Goal: Task Accomplishment & Management: Manage account settings

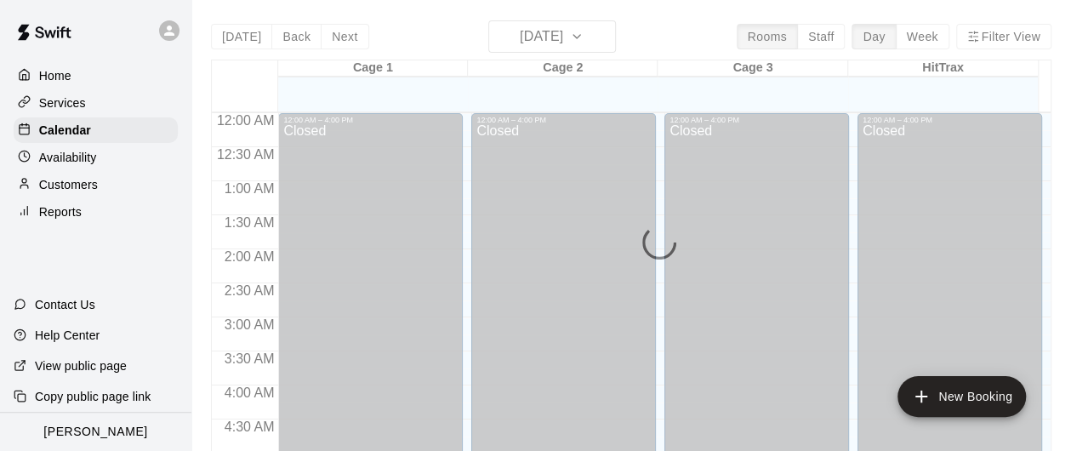
scroll to position [610, 0]
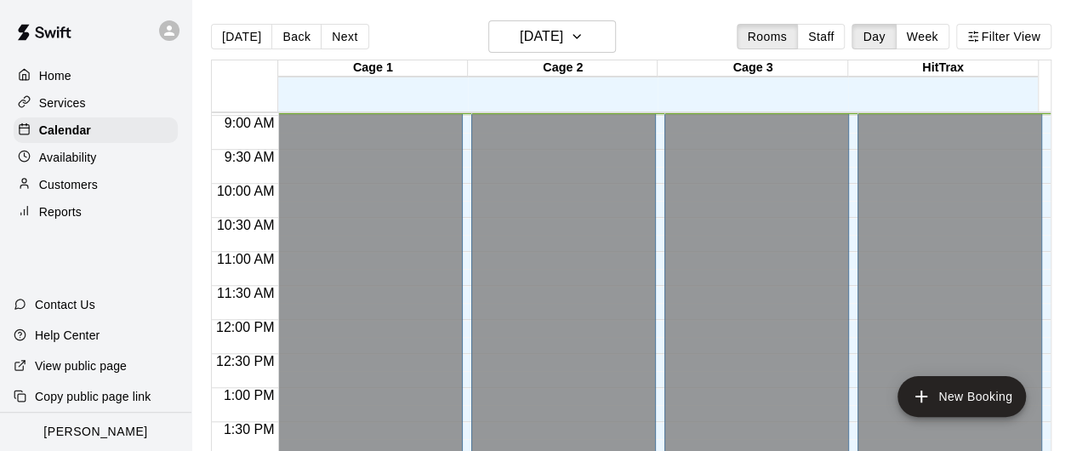
click at [70, 190] on p "Customers" at bounding box center [68, 184] width 59 height 17
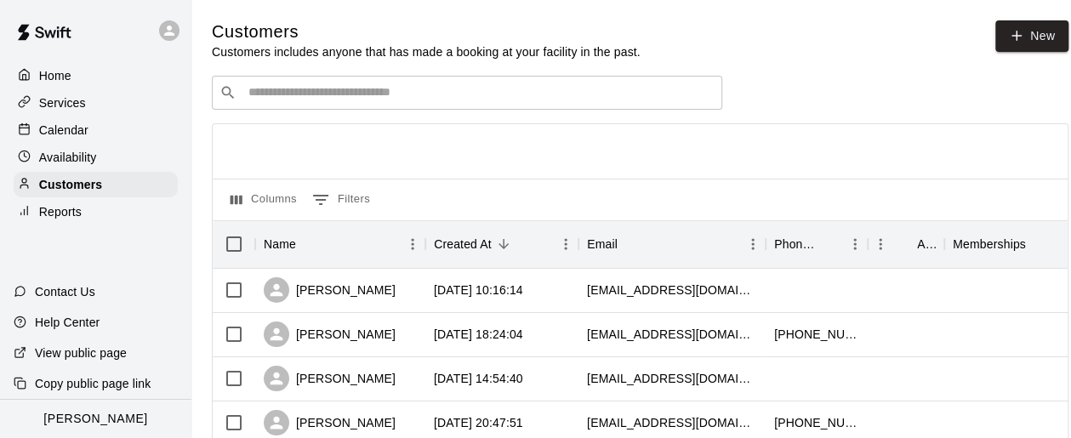
click at [505, 99] on input "Search customers by name or email" at bounding box center [478, 92] width 471 height 17
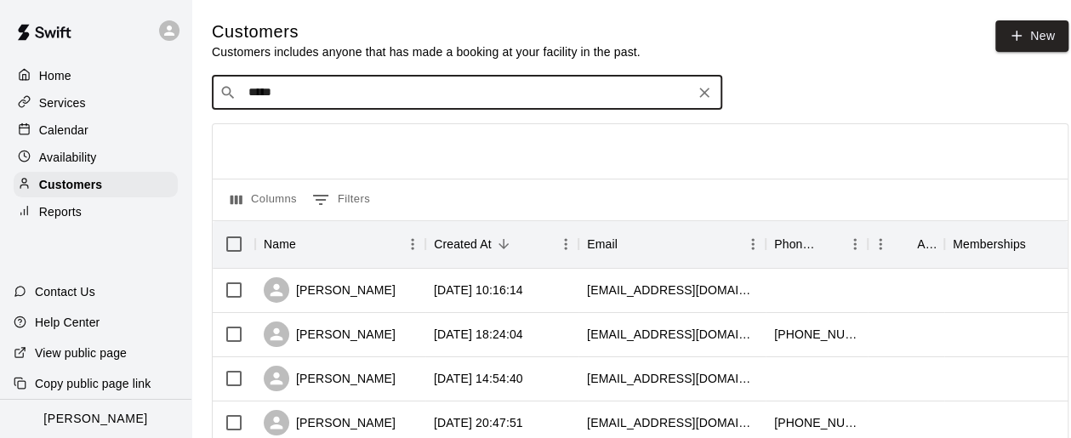
type input "******"
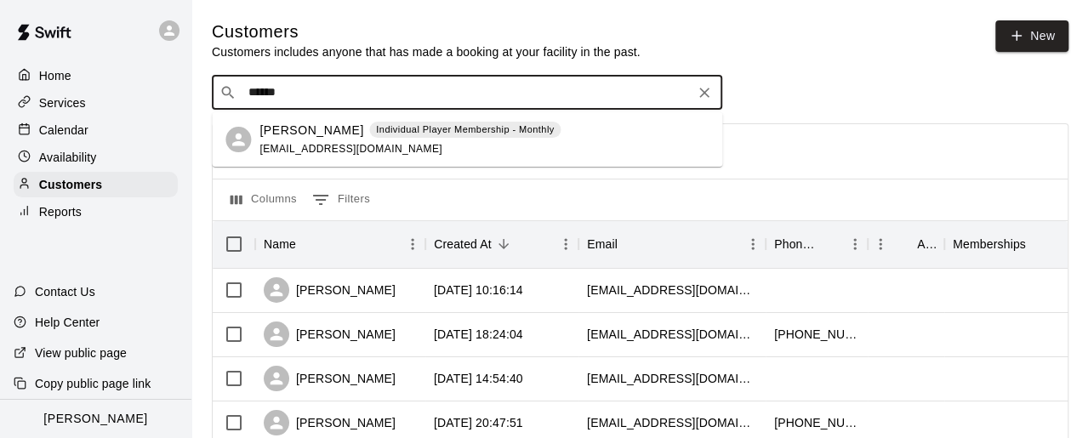
click at [287, 139] on div "[PERSON_NAME] Individual Player Membership - Monthly [EMAIL_ADDRESS][DOMAIN_NAM…" at bounding box center [409, 140] width 301 height 37
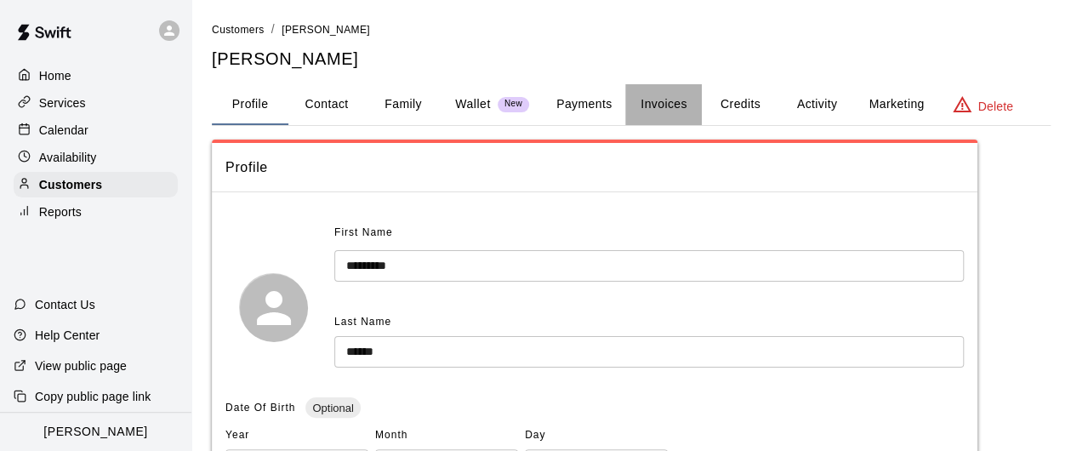
click at [661, 104] on button "Invoices" at bounding box center [663, 104] width 77 height 41
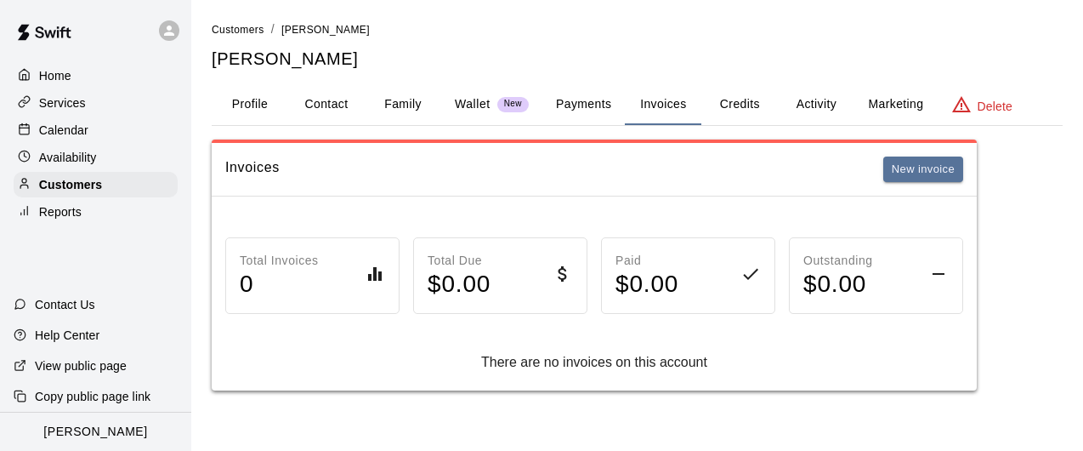
click at [600, 108] on button "Payments" at bounding box center [584, 104] width 82 height 41
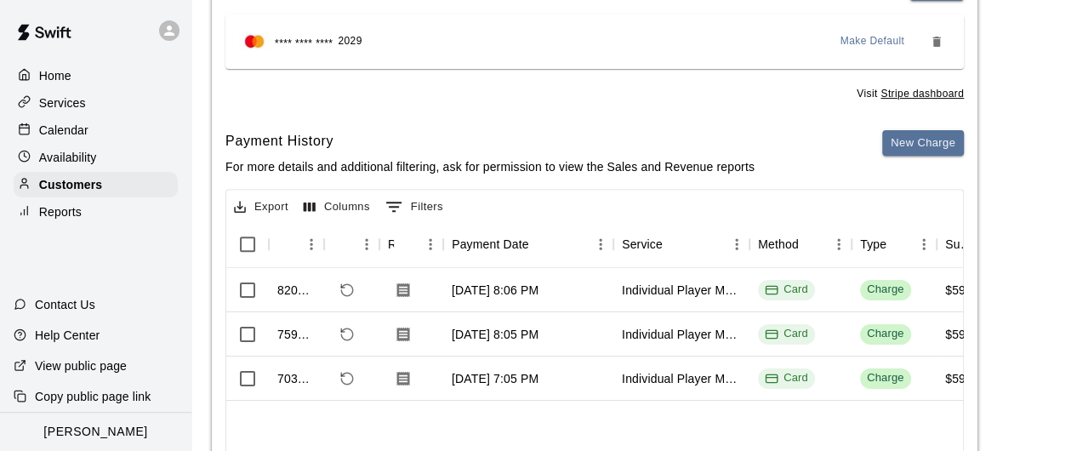
scroll to position [255, 0]
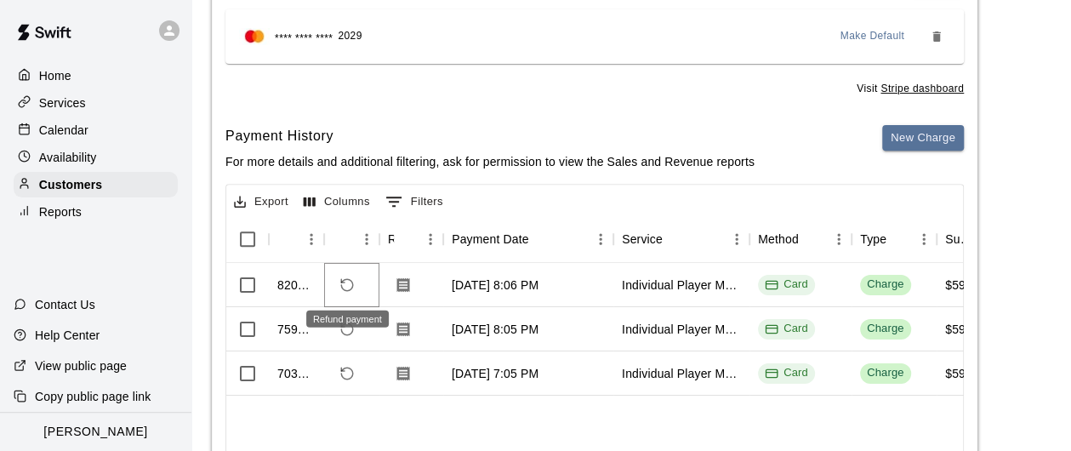
click at [339, 287] on icon "Refund payment" at bounding box center [346, 284] width 15 height 15
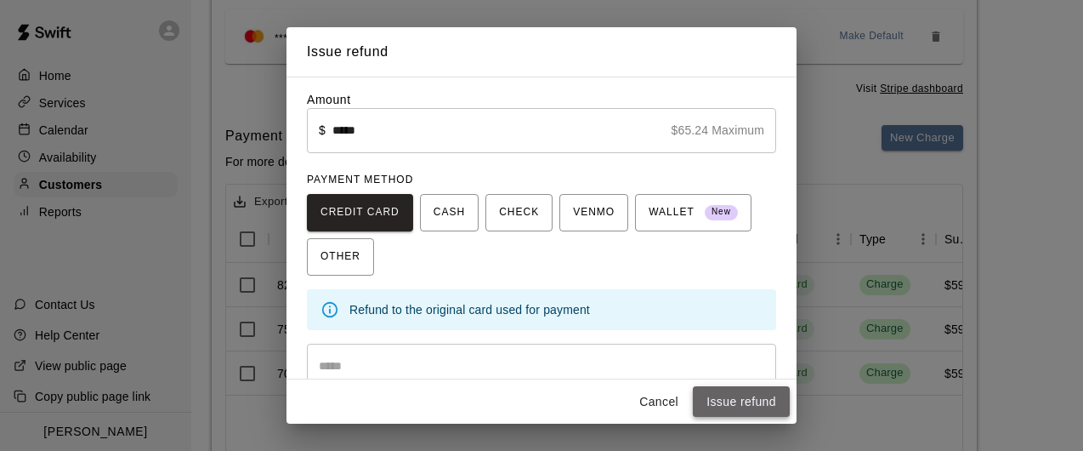
click at [751, 399] on button "Issue refund" at bounding box center [741, 401] width 97 height 31
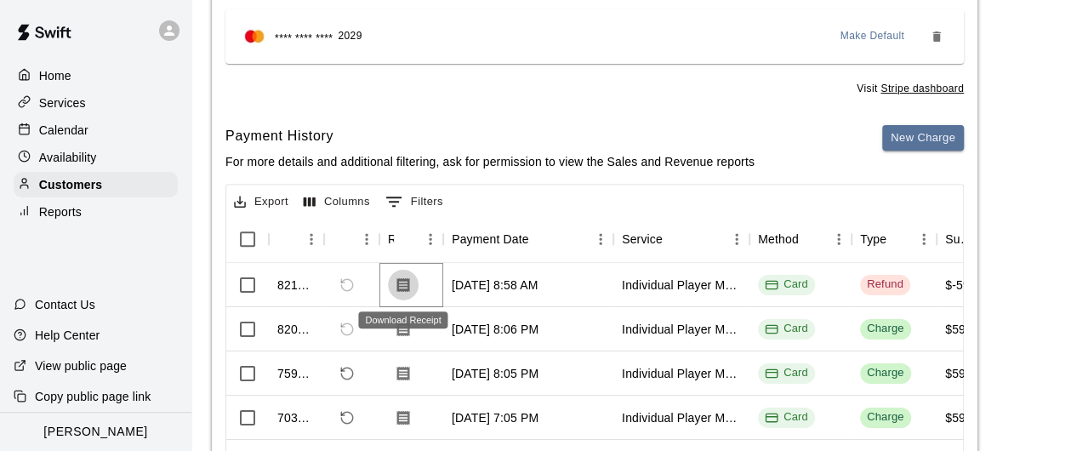
click at [401, 279] on icon "Download Receipt" at bounding box center [403, 284] width 13 height 14
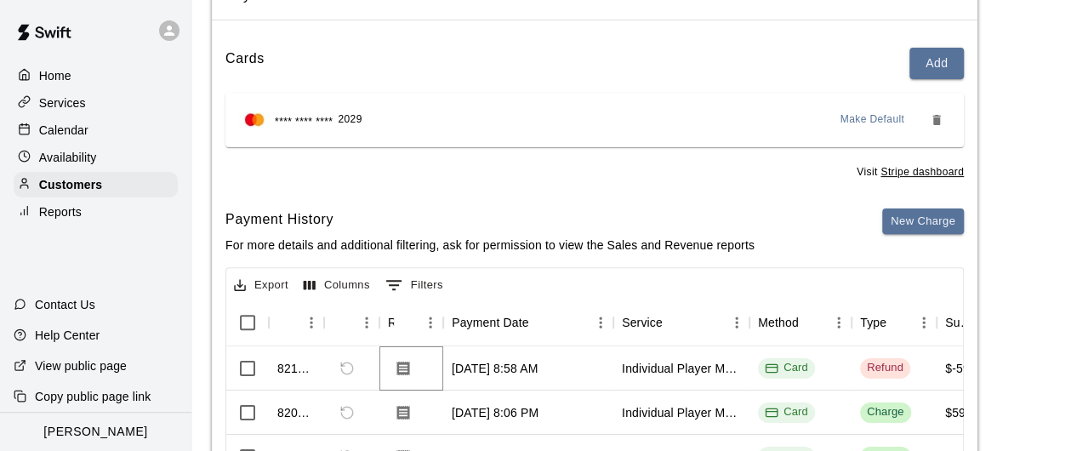
scroll to position [0, 0]
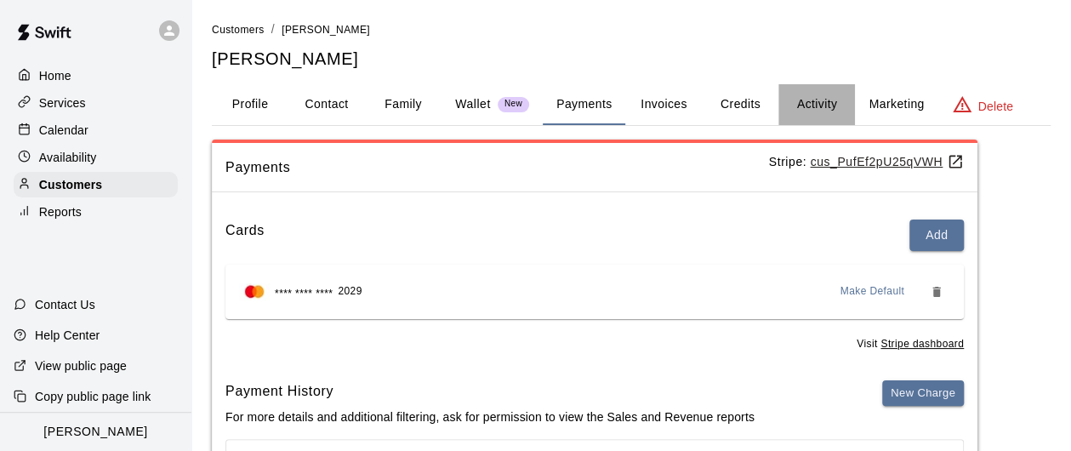
click at [833, 109] on button "Activity" at bounding box center [816, 104] width 77 height 41
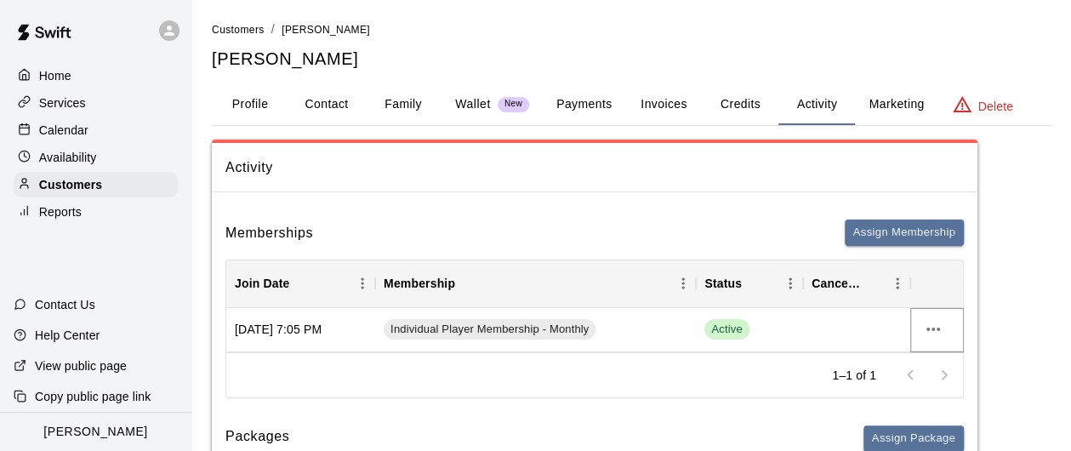
click at [929, 330] on icon "more actions" at bounding box center [933, 329] width 20 height 20
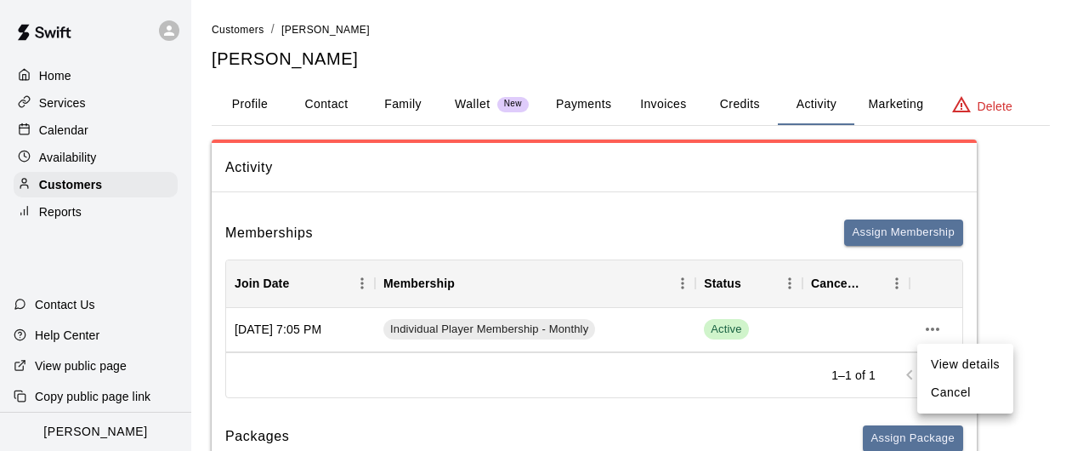
click at [956, 392] on li "Cancel" at bounding box center [966, 392] width 96 height 28
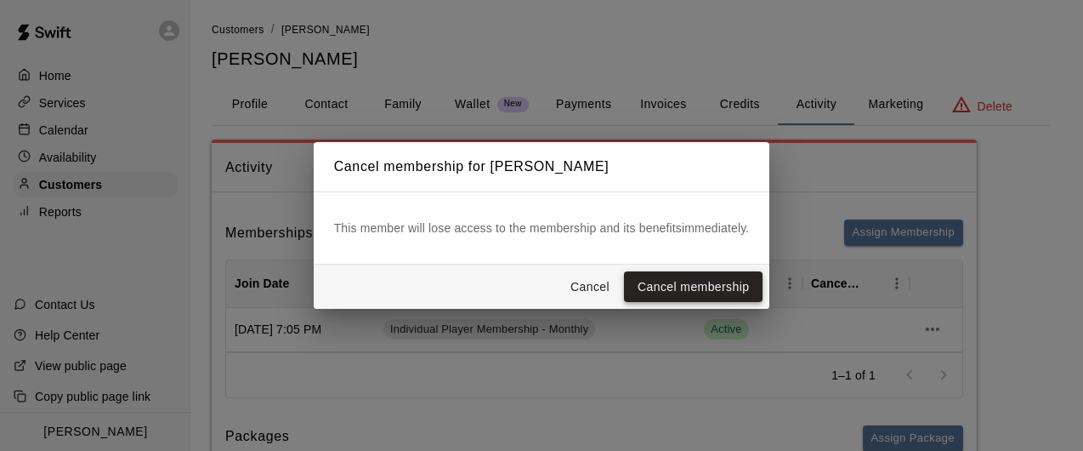
click at [662, 281] on button "Cancel membership" at bounding box center [693, 286] width 139 height 31
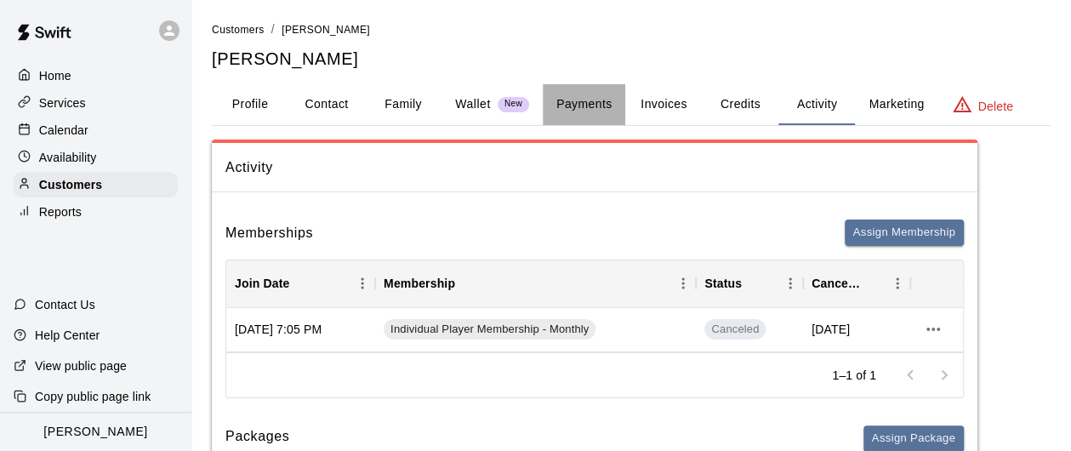
click at [595, 100] on button "Payments" at bounding box center [584, 104] width 82 height 41
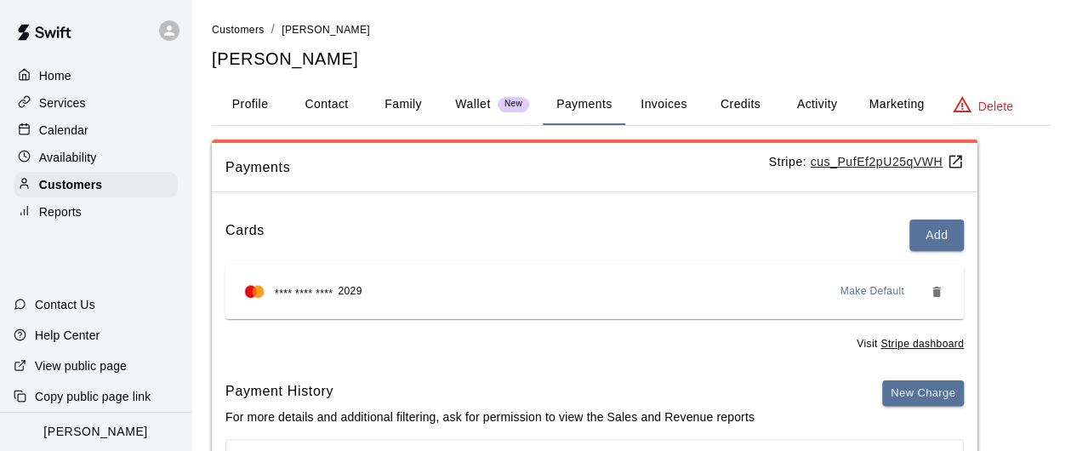
drag, startPoint x: 820, startPoint y: 104, endPoint x: 801, endPoint y: 128, distance: 31.0
click at [820, 104] on button "Activity" at bounding box center [816, 104] width 77 height 41
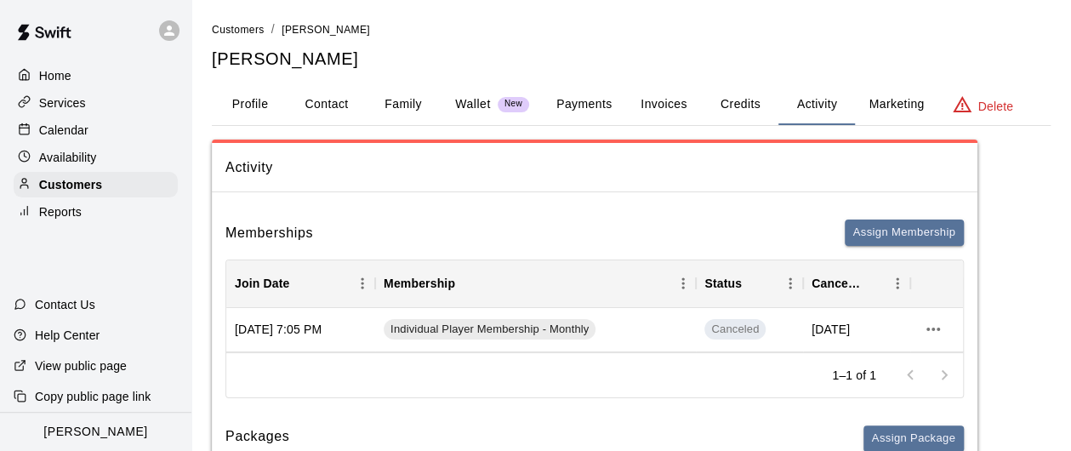
click at [70, 103] on p "Services" at bounding box center [62, 102] width 47 height 17
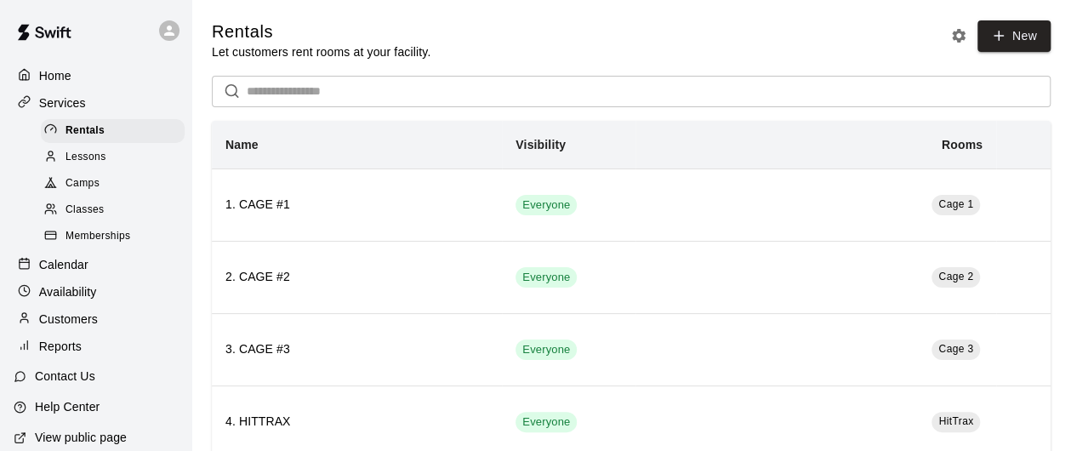
click at [66, 78] on p "Home" at bounding box center [55, 75] width 32 height 17
